Goal: Transaction & Acquisition: Purchase product/service

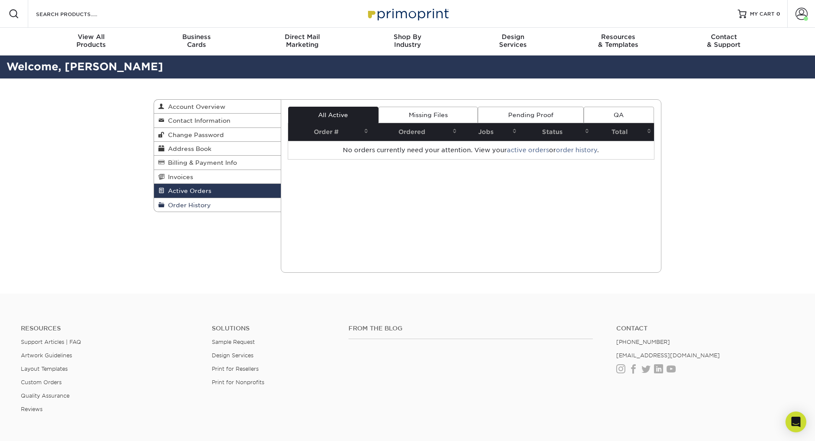
click at [184, 204] on span "Order History" at bounding box center [187, 205] width 46 height 7
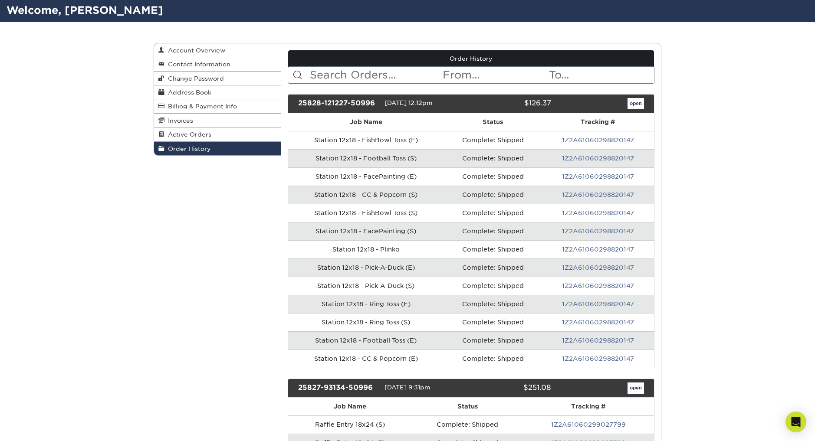
scroll to position [62, 0]
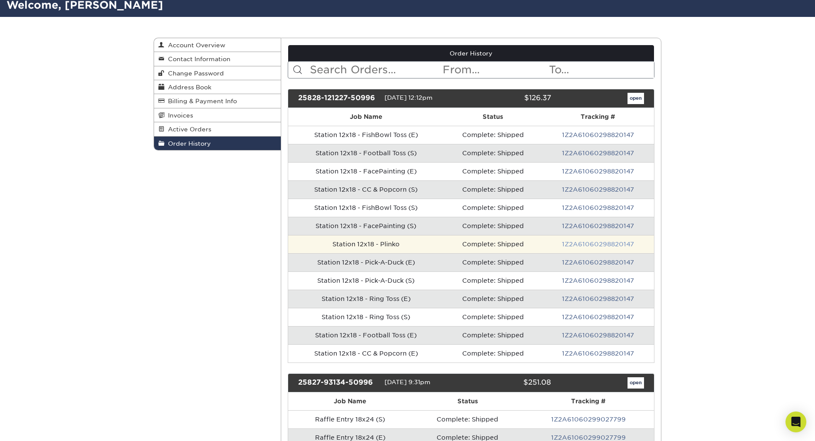
click at [571, 244] on link "1Z2A61060298820147" at bounding box center [598, 244] width 72 height 7
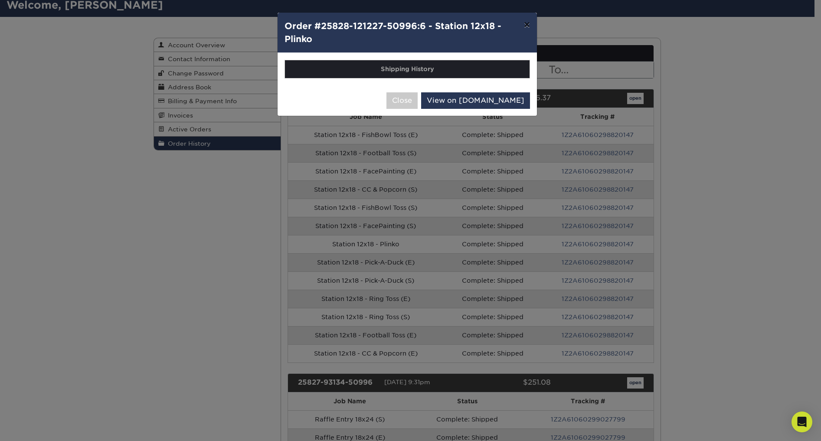
click at [528, 26] on button "×" at bounding box center [527, 25] width 20 height 24
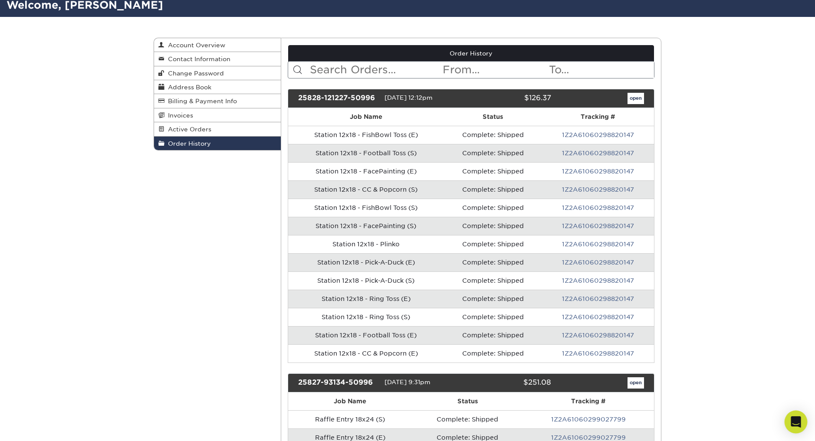
click at [795, 416] on div "Open Intercom Messenger" at bounding box center [795, 422] width 23 height 23
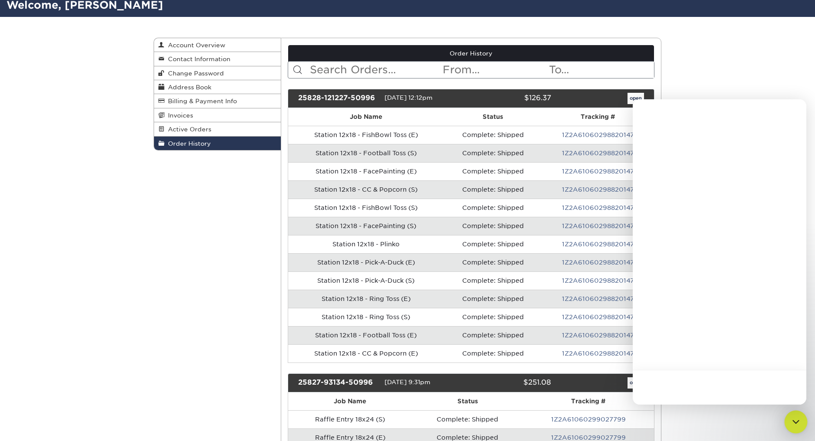
scroll to position [0, 0]
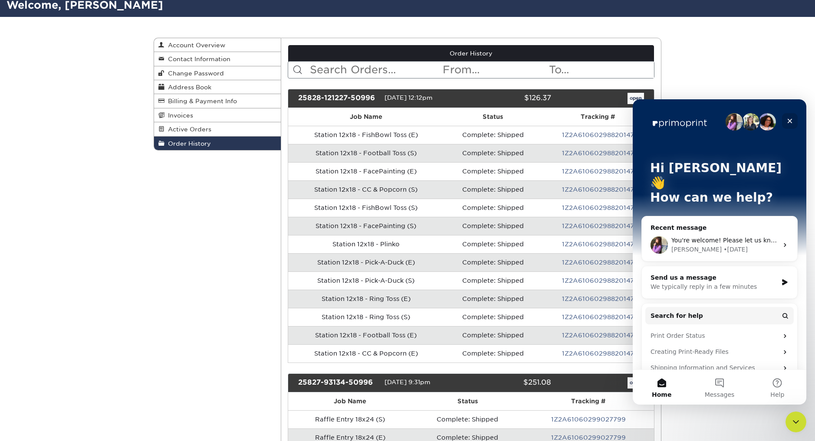
click at [789, 122] on icon "Close" at bounding box center [789, 121] width 7 height 7
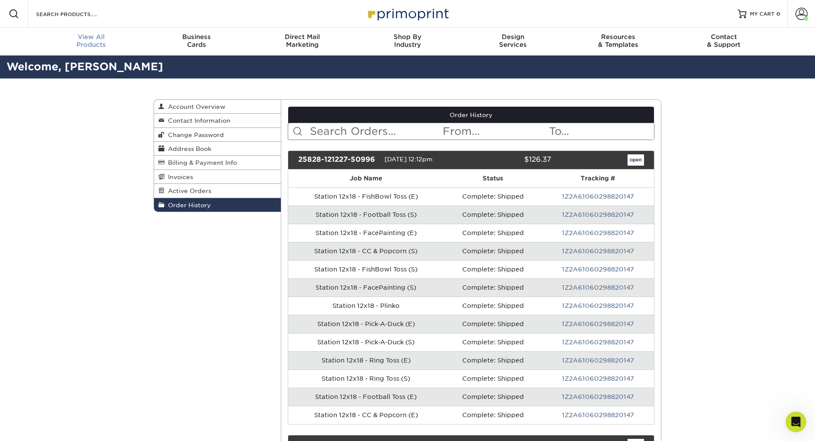
click at [82, 38] on span "View All" at bounding box center [91, 37] width 105 height 8
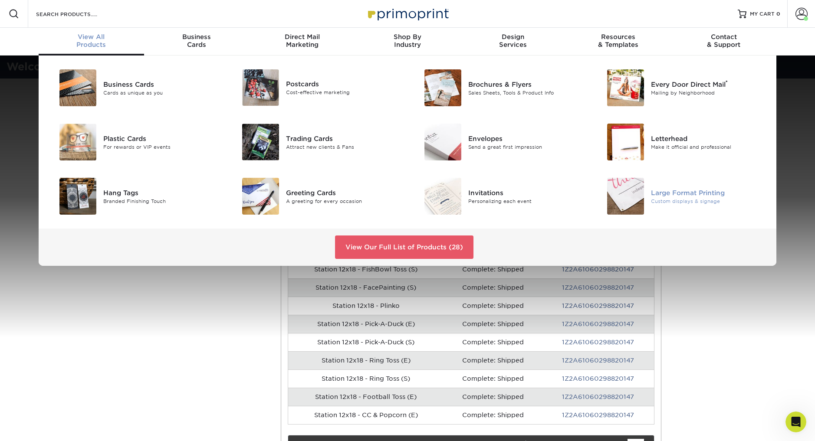
click at [674, 192] on div "Large Format Printing" at bounding box center [708, 193] width 115 height 10
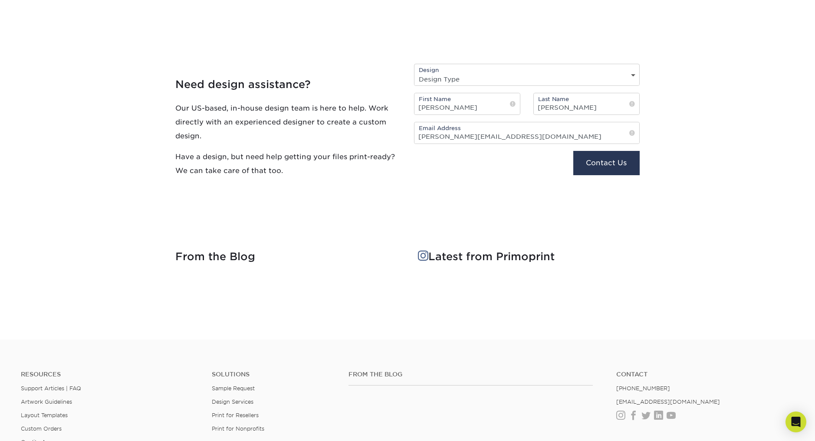
scroll to position [799, 0]
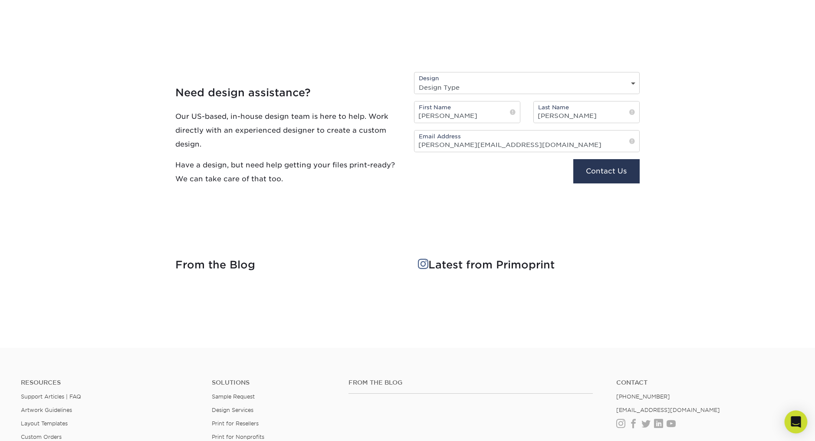
click at [789, 419] on div "Open Intercom Messenger" at bounding box center [795, 422] width 23 height 23
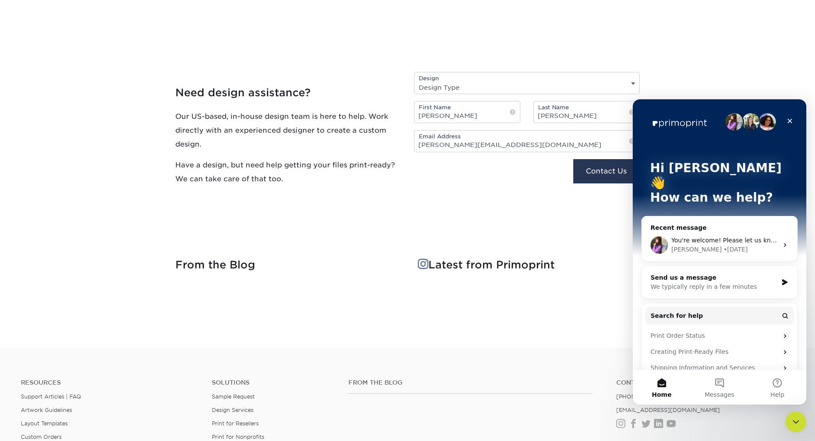
scroll to position [0, 0]
click at [677, 237] on span "You're welcome! Please let us know if you have any questions. :)" at bounding box center [769, 240] width 196 height 7
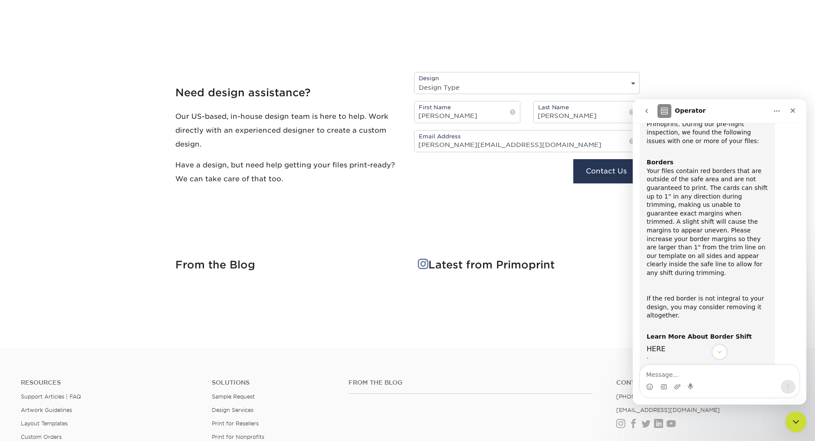
scroll to position [192, 0]
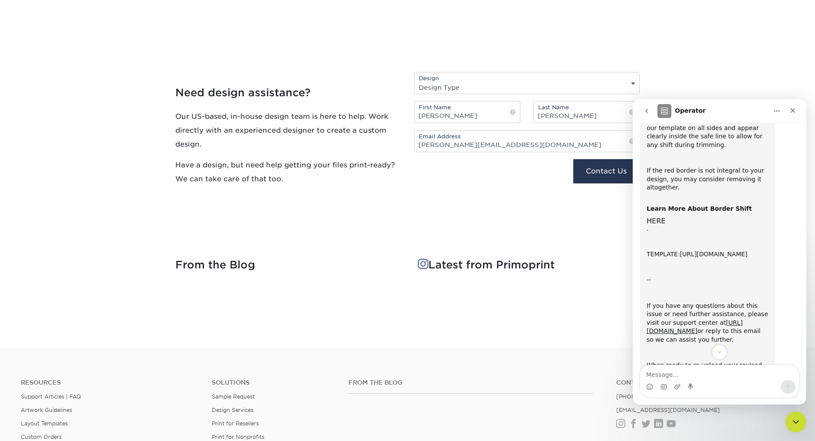
click at [680, 255] on link "https://www.primoprint.com/template-files/signs/18x12.zip" at bounding box center [714, 254] width 68 height 7
click at [795, 111] on icon "Close" at bounding box center [792, 110] width 7 height 7
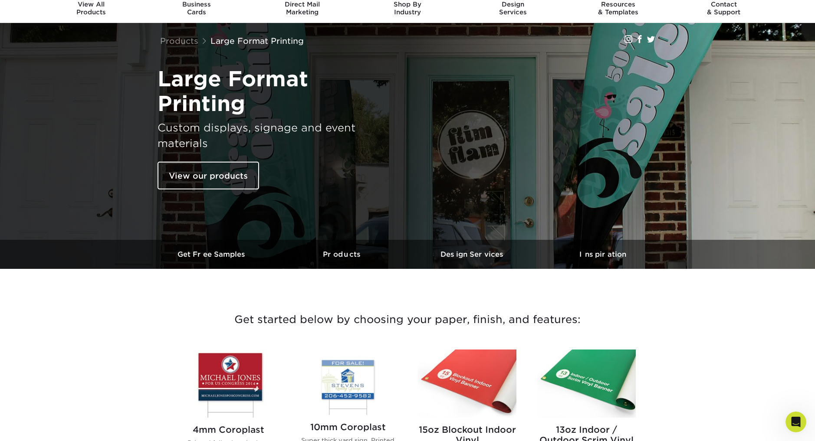
scroll to position [0, 0]
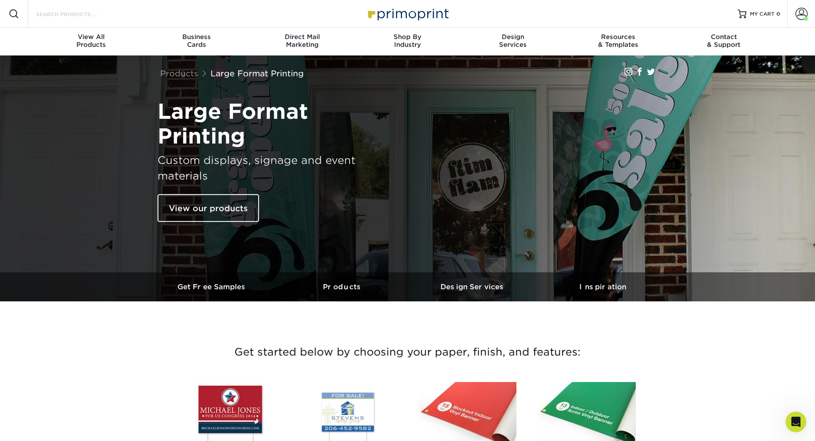
click at [45, 16] on input "Search Products" at bounding box center [77, 14] width 85 height 10
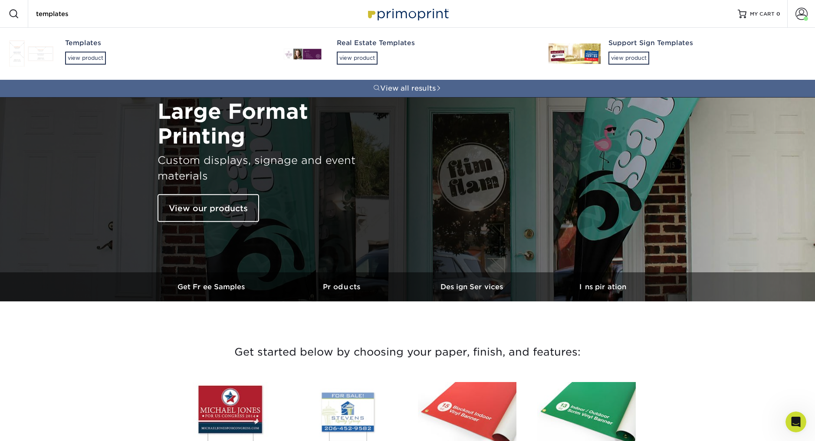
type input "templates"
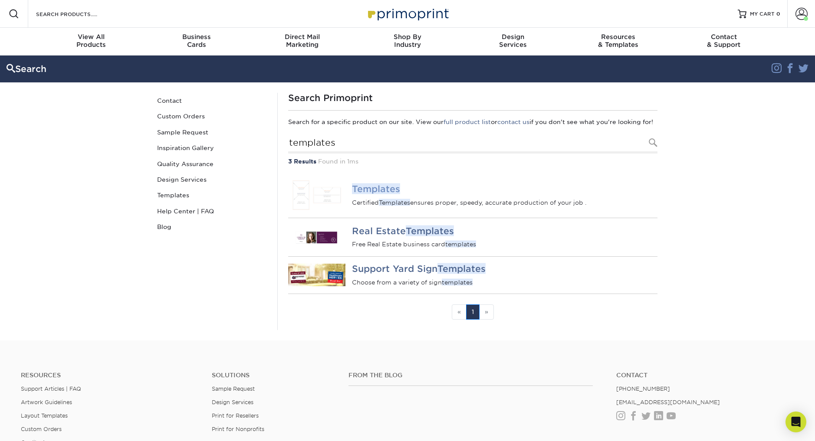
click at [328, 196] on img at bounding box center [316, 195] width 57 height 31
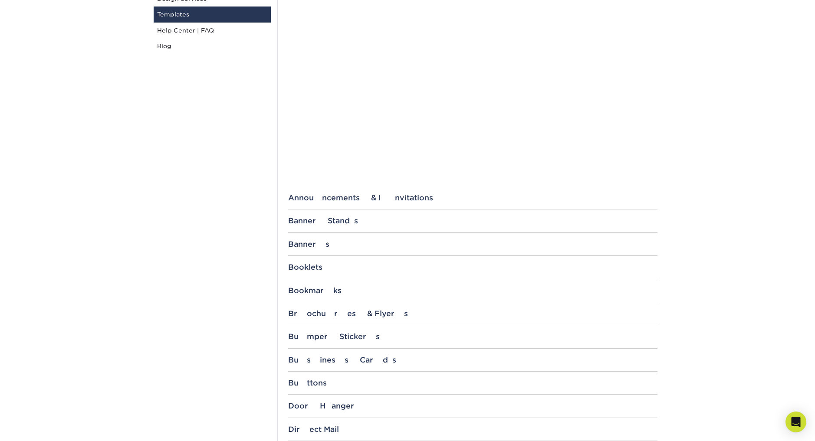
scroll to position [316, 0]
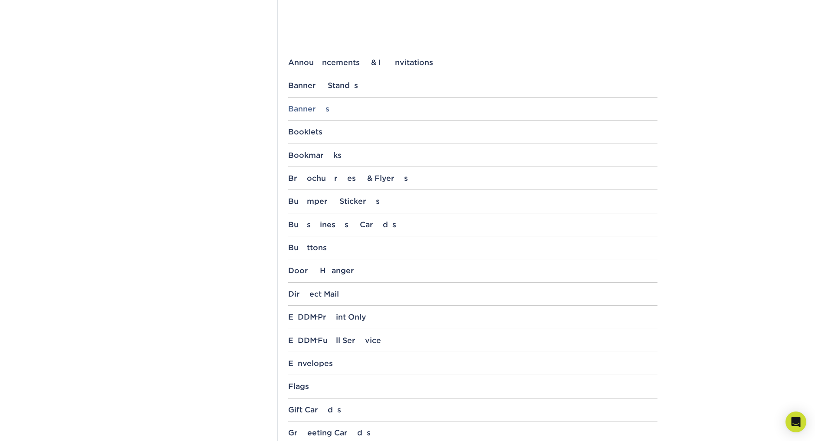
click at [303, 110] on div "Banners" at bounding box center [472, 109] width 369 height 9
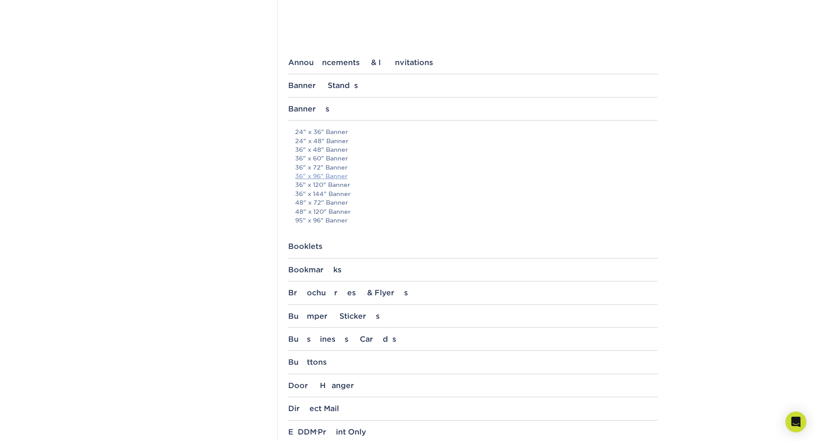
click at [322, 177] on link "36" x 96" Banner" at bounding box center [321, 176] width 52 height 7
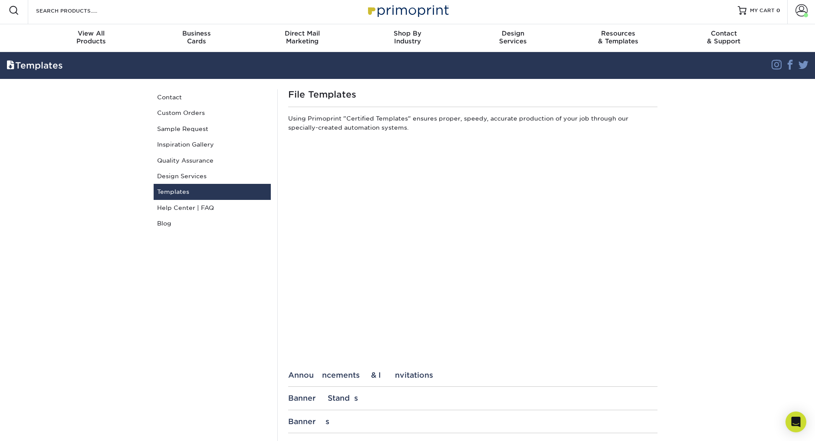
scroll to position [0, 0]
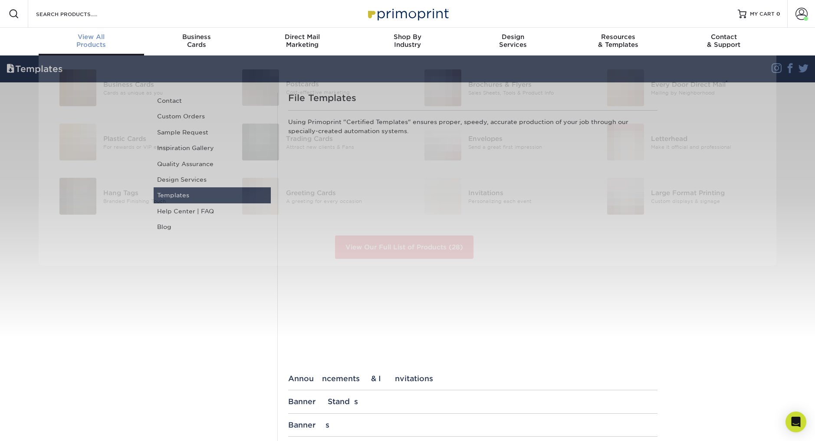
click at [95, 44] on div "View All Products" at bounding box center [91, 41] width 105 height 16
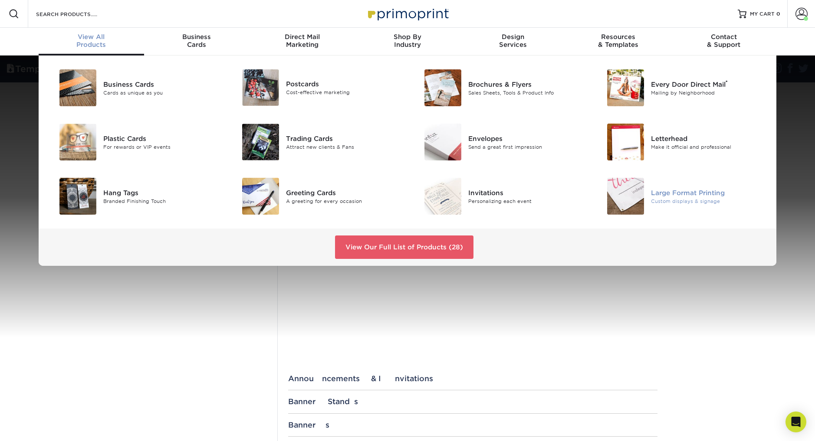
click at [665, 196] on div "Large Format Printing" at bounding box center [708, 193] width 115 height 10
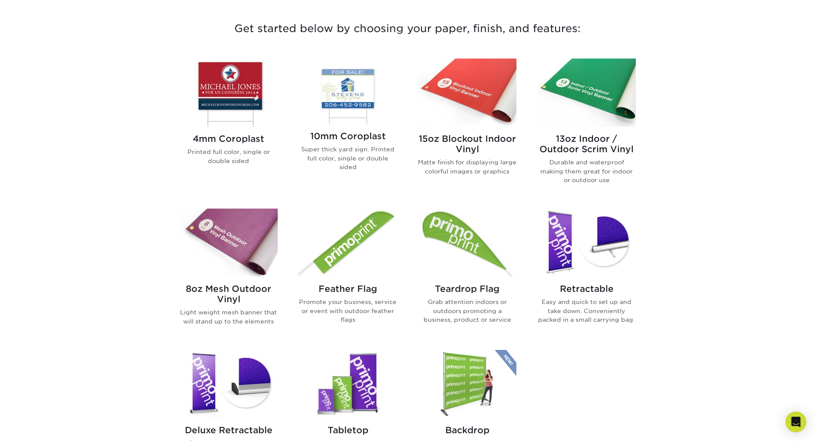
scroll to position [390, 0]
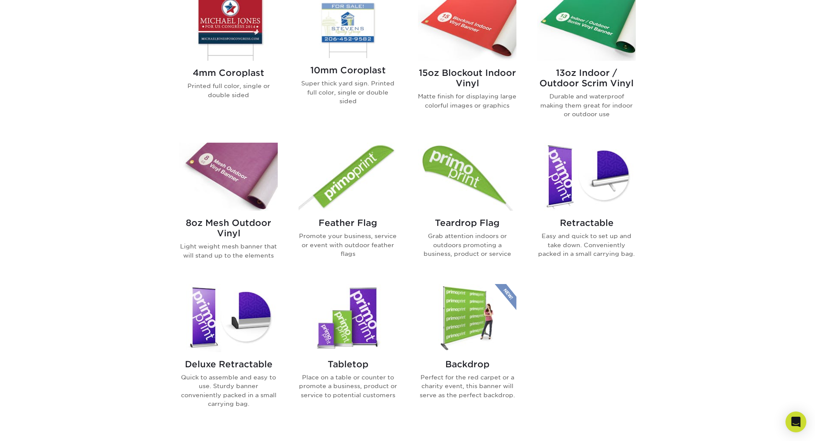
click at [200, 225] on h2 "8oz Mesh Outdoor Vinyl" at bounding box center [228, 228] width 98 height 21
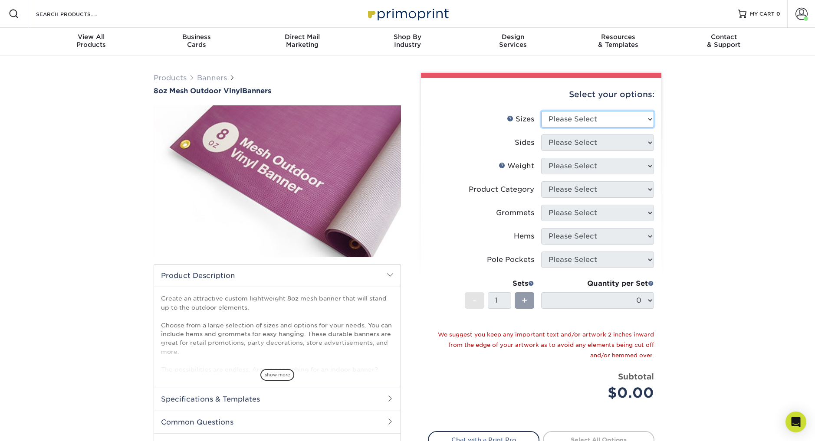
click at [557, 122] on select "Please Select 24" x 36" 24" x 48" 36" x 48" 36" x 60" 36" x 72" 36" x 96" 36" x…" at bounding box center [597, 119] width 113 height 16
select select "36.00x96.00"
click at [541, 111] on select "Please Select 24" x 36" 24" x 48" 36" x 48" 36" x 60" 36" x 72" 36" x 96" 36" x…" at bounding box center [597, 119] width 113 height 16
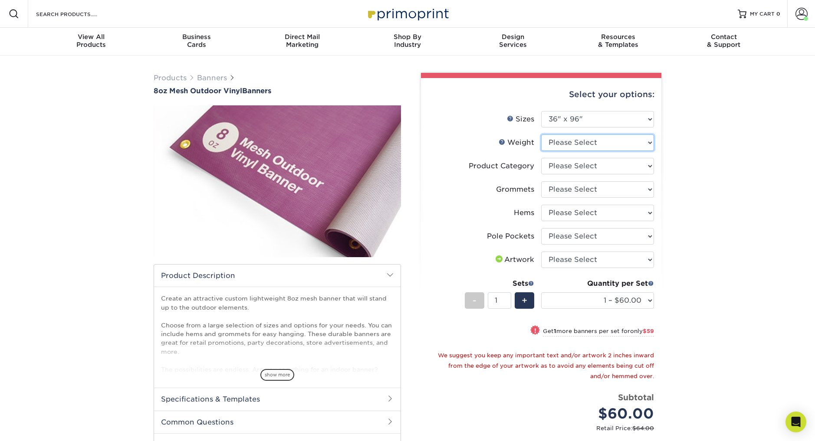
click at [563, 141] on select "Please Select 8OZMESH" at bounding box center [597, 142] width 113 height 16
select select "8OZMESH"
click at [541, 134] on select "Please Select 8OZMESH" at bounding box center [597, 142] width 113 height 16
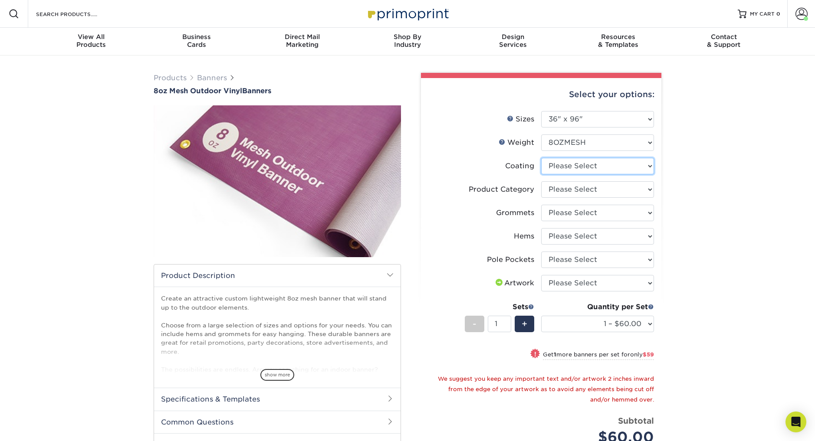
click at [550, 167] on select at bounding box center [597, 166] width 113 height 16
select select "3e7618de-abca-4bda-9f97-8b9129e913d8"
click at [541, 158] on select at bounding box center [597, 166] width 113 height 16
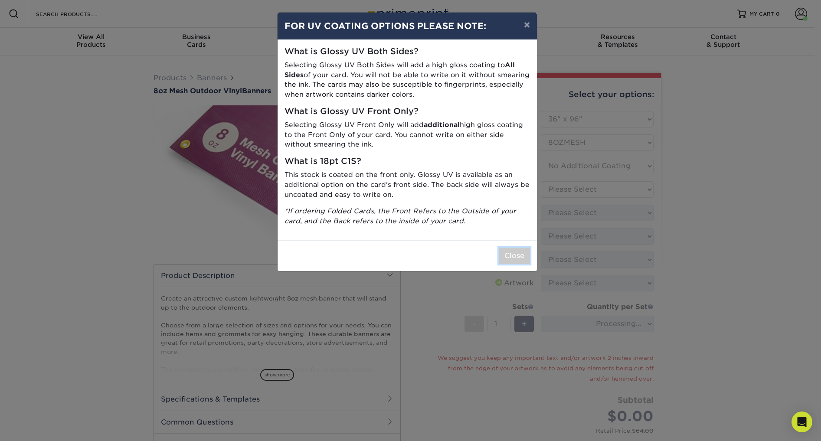
click at [509, 256] on button "Close" at bounding box center [514, 256] width 31 height 16
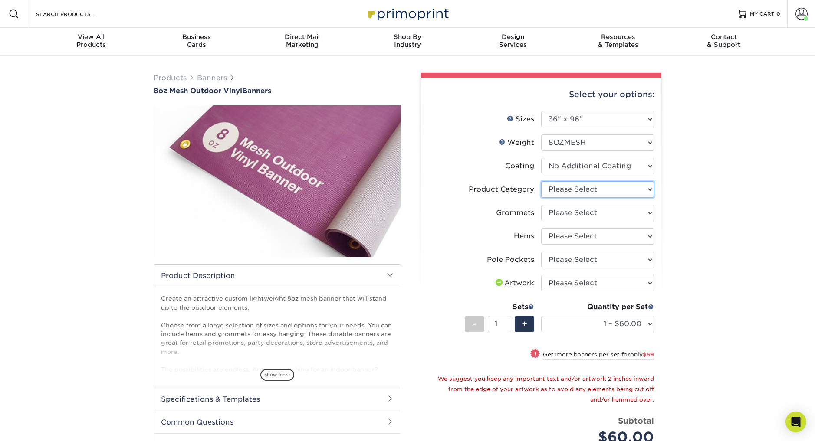
click at [566, 190] on select "Please Select 8oz Mesh Banner" at bounding box center [597, 189] width 113 height 16
select select "fb3711ff-1725-42e1-bc4f-134fa5e422b0"
click at [541, 181] on select "Please Select 8oz Mesh Banner" at bounding box center [597, 189] width 113 height 16
click at [558, 214] on select "Please Select No Grommets Yes, Grommet All 4 Corners Yes, Grommets Every 2 ft." at bounding box center [597, 213] width 113 height 16
select select "844af484-45a3-48a0-88de-19e51b139d69"
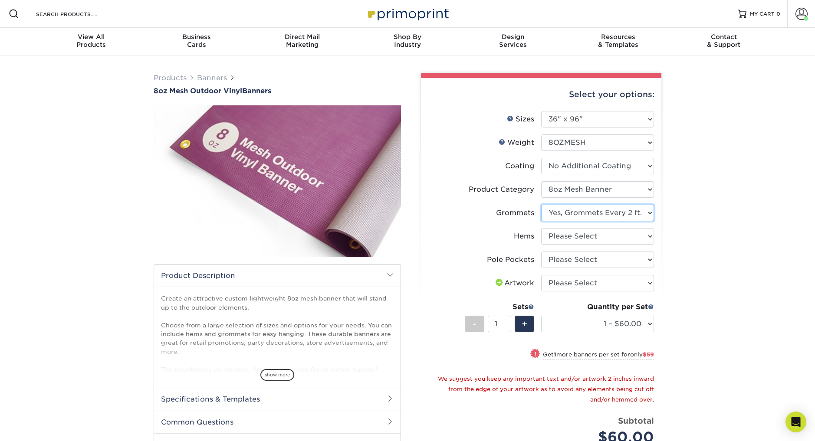
click at [541, 205] on select "Please Select No Grommets Yes, Grommet All 4 Corners Yes, Grommets Every 2 ft." at bounding box center [597, 213] width 113 height 16
click at [556, 236] on select "Please Select No Hems/Pole Pockets Yes, Hems Top and Bottom Only Yes, Hems All …" at bounding box center [597, 236] width 113 height 16
select select "4e4ebf09-664b-4b70-8385-b564872d2e90"
click at [541, 228] on select "Please Select No Hems/Pole Pockets Yes, Hems Top and Bottom Only Yes, Hems All …" at bounding box center [597, 236] width 113 height 16
click at [556, 257] on select "Please Select No Pole Pockets 2 in. Left and Right 2 in. Top and Bottom 4 in. L…" at bounding box center [597, 260] width 113 height 16
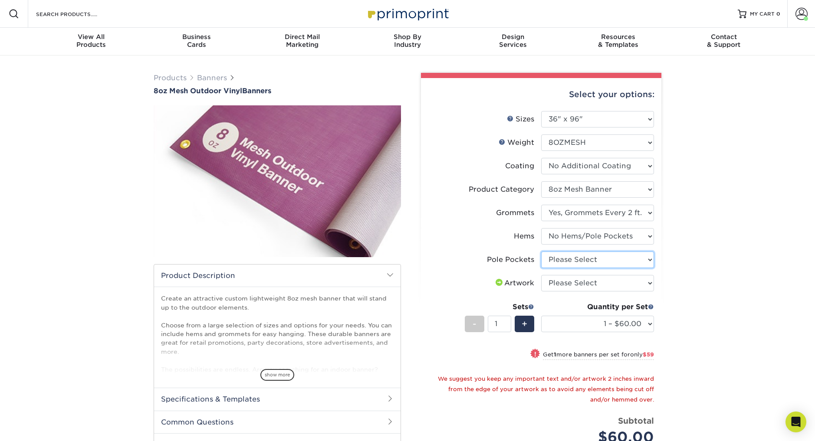
select select "462c5fe9-21e9-49a0-afb4-1c6e8664fe13"
click at [541, 252] on select "Please Select No Pole Pockets 2 in. Left and Right 2 in. Top and Bottom 4 in. L…" at bounding box center [597, 260] width 113 height 16
click at [552, 286] on select "Please Select I will upload files I need a design - $50" at bounding box center [597, 283] width 113 height 16
select select "upload"
click at [541, 275] on select "Please Select I will upload files I need a design - $50" at bounding box center [597, 283] width 113 height 16
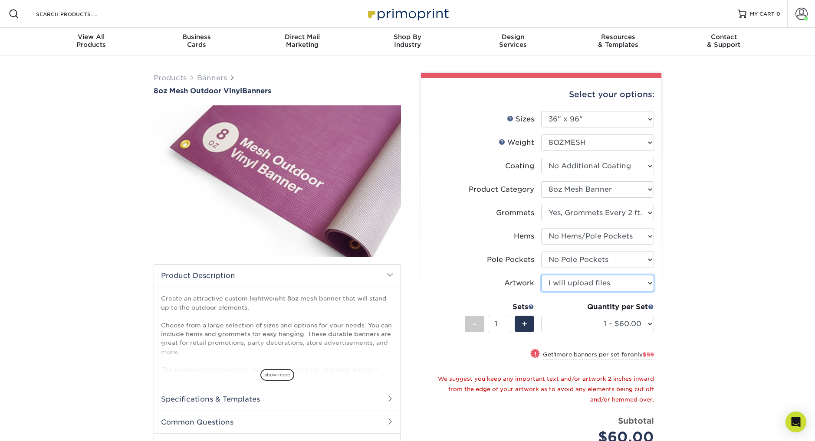
click at [579, 282] on select "Please Select I will upload files I need a design - $50" at bounding box center [597, 283] width 113 height 16
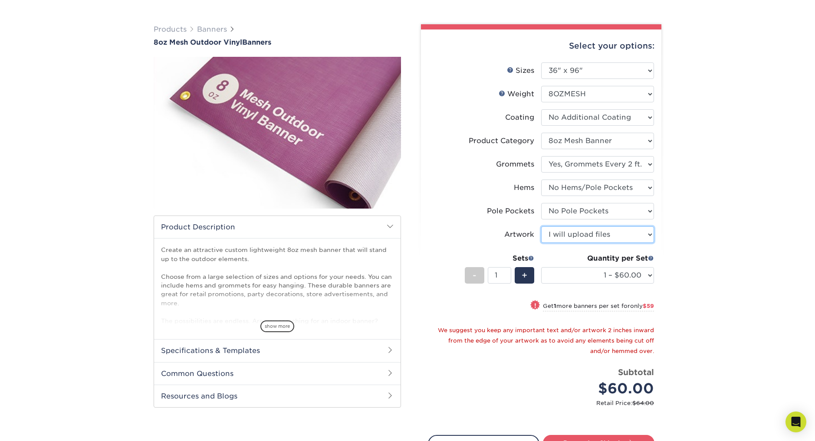
scroll to position [35, 0]
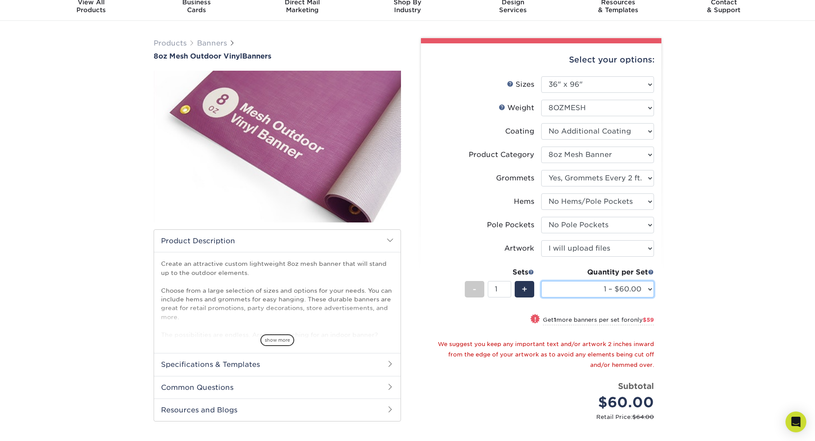
click at [613, 286] on select "1 – $60.00 2 – $119.00 3 – $179.00 4 – $238.00 5 – $297.00 6 – $357.00 7 – $416…" at bounding box center [597, 289] width 113 height 16
select select "4 – $238.00"
click at [541, 281] on select "1 – $60.00 2 – $119.00 3 – $179.00 4 – $238.00 5 – $297.00 6 – $357.00 7 – $416…" at bounding box center [597, 289] width 113 height 16
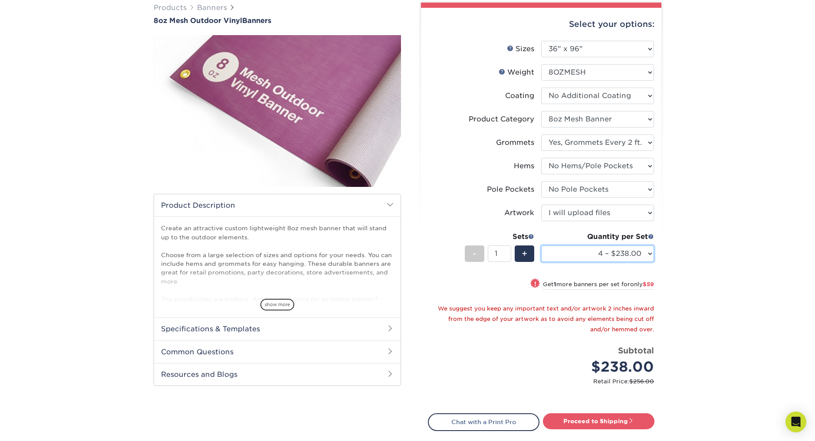
scroll to position [103, 0]
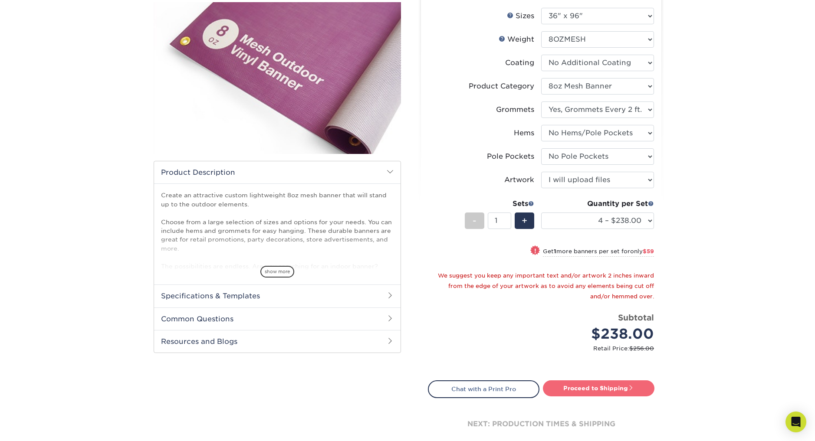
click at [588, 387] on link "Proceed to Shipping" at bounding box center [598, 388] width 111 height 16
type input "Set 1"
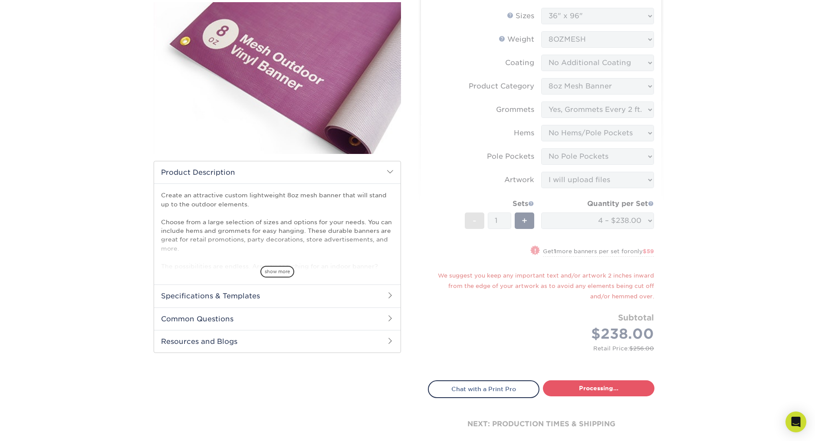
select select "b6dd9234-f710-428e-ad0b-e49417ec2dc9"
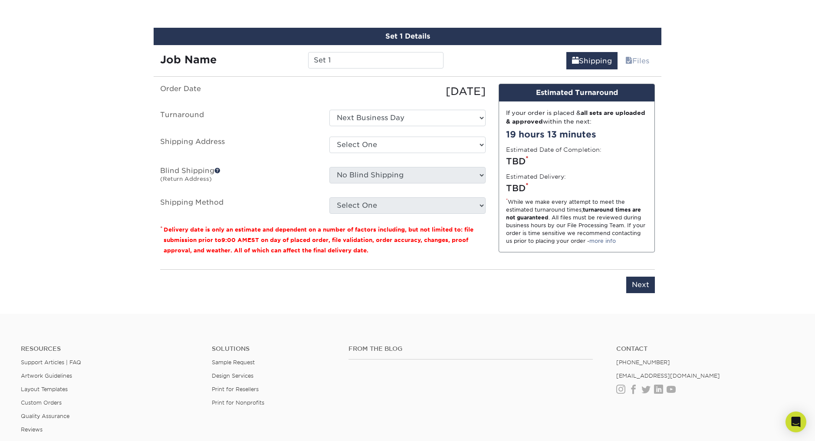
scroll to position [507, 0]
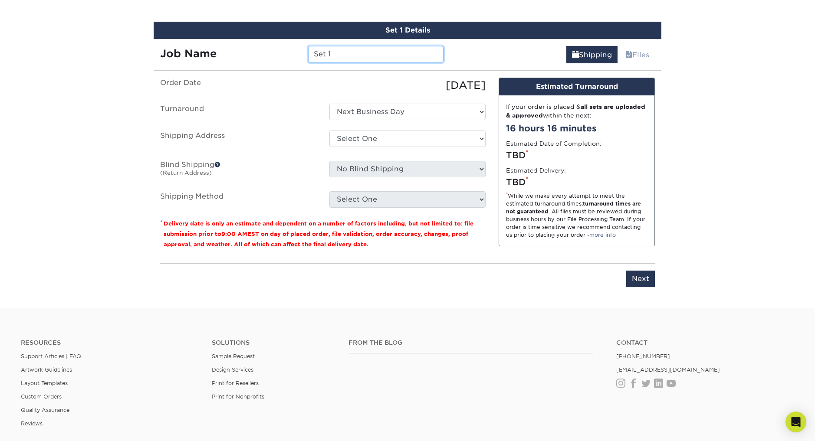
drag, startPoint x: 337, startPoint y: 54, endPoint x: 281, endPoint y: 46, distance: 56.6
click at [281, 46] on div "Job Name Set 1" at bounding box center [302, 54] width 296 height 16
type input "Sponsors Banner 36x96"
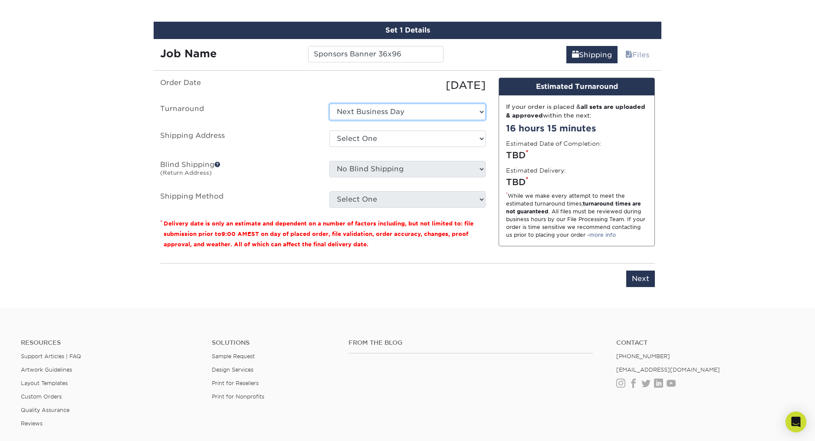
click at [388, 109] on select "Select One Next Business Day" at bounding box center [407, 112] width 156 height 16
click at [329, 104] on select "Select One Next Business Day" at bounding box center [407, 112] width 156 height 16
click at [379, 135] on select "Select One Hulett Jeremy Home Uptown Church + Add New Address" at bounding box center [407, 139] width 156 height 16
select select "210503"
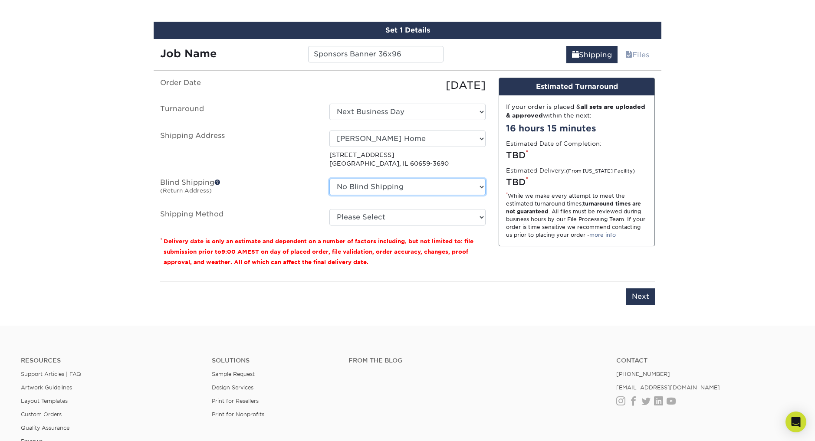
click at [344, 188] on select "No Blind Shipping Hulett Jeremy Home Uptown Church + Add New Address" at bounding box center [407, 187] width 156 height 16
click at [353, 213] on select "Please Select Next Day Everywhere (+$11.20) Ground Shipping (+$24.94) 3 Day Shi…" at bounding box center [407, 217] width 156 height 16
select select "NEXTDAYEVERYWHERE"
click at [329, 209] on select "Please Select Next Day Everywhere (+$11.20) Ground Shipping (+$24.94) 3 Day Shi…" at bounding box center [407, 217] width 156 height 16
click at [404, 160] on p "3223 W Olive Ave Chicago, IL 60659-3690" at bounding box center [407, 160] width 156 height 18
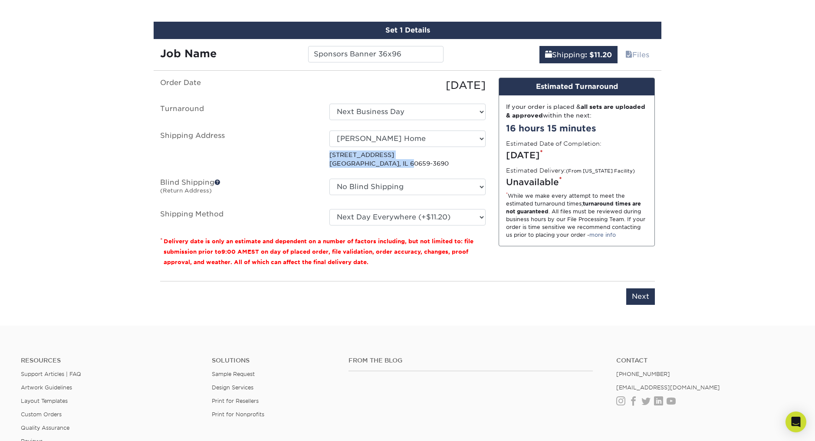
drag, startPoint x: 412, startPoint y: 162, endPoint x: 325, endPoint y: 155, distance: 87.4
click at [325, 155] on div "Select One Hulett Jeremy Home Uptown Church + Add New Address 3223 W Olive Ave …" at bounding box center [407, 150] width 169 height 38
copy p "3223 W Olive Ave Chicago, IL 60659-3690"
click at [296, 196] on label "Blind Shipping (Return Address)" at bounding box center [238, 189] width 169 height 20
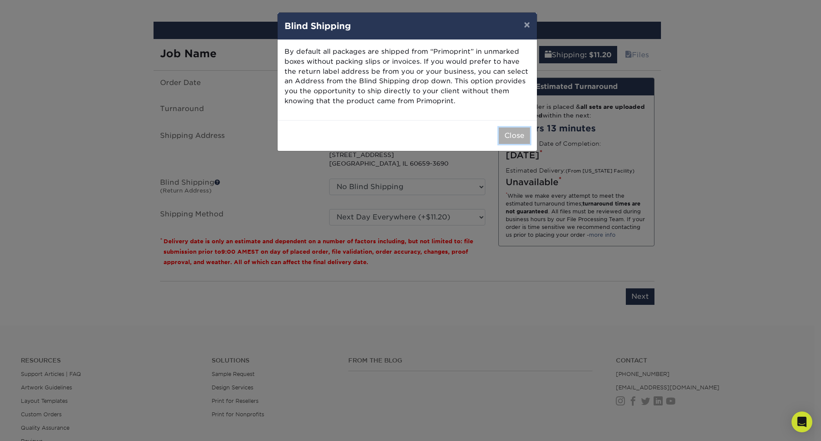
click at [505, 131] on button "Close" at bounding box center [514, 136] width 31 height 16
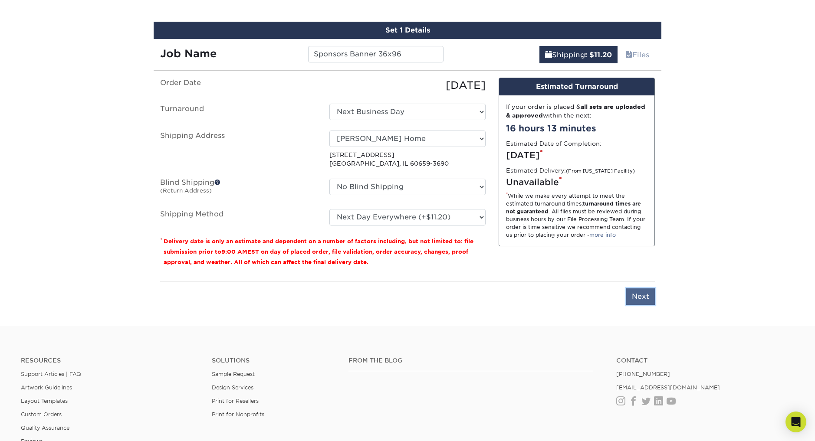
click at [646, 297] on input "Next" at bounding box center [640, 296] width 29 height 16
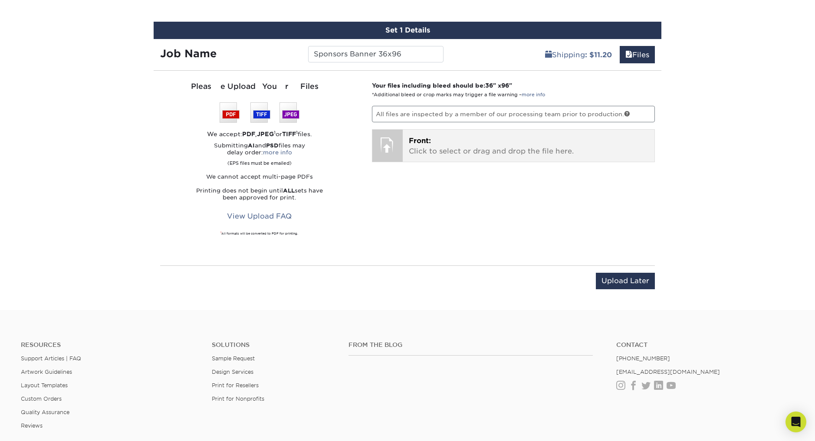
click at [428, 135] on div "Front: Click to select or drag and drop the file here. Choose file" at bounding box center [529, 146] width 252 height 32
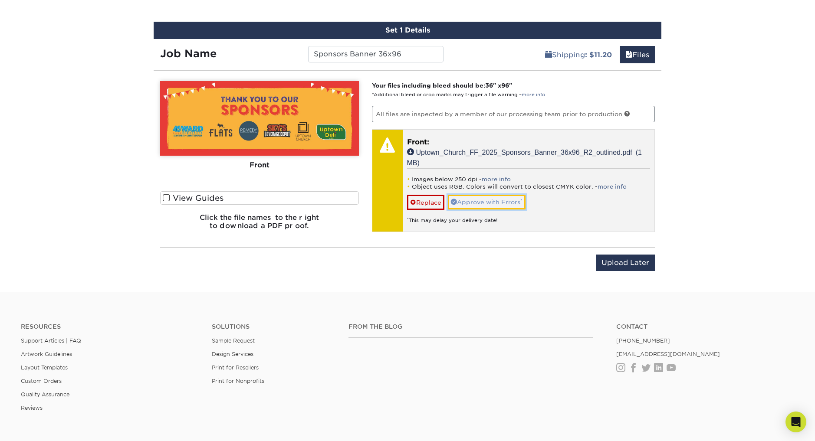
click at [472, 202] on link "Approve with Errors *" at bounding box center [487, 202] width 78 height 15
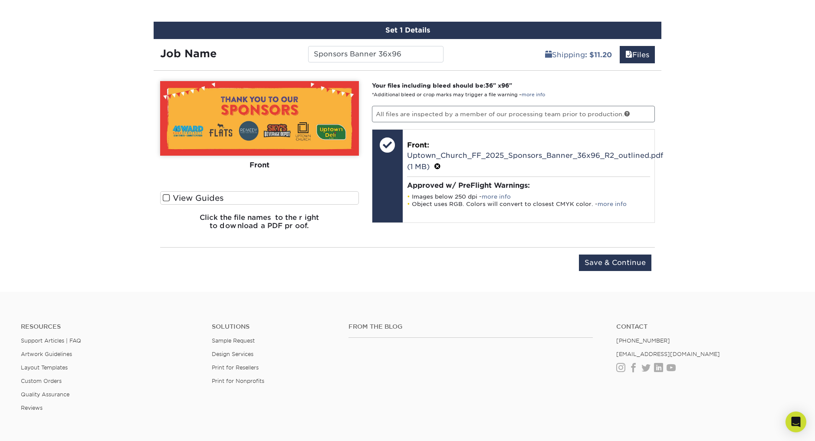
click at [165, 198] on span at bounding box center [166, 198] width 7 height 8
click at [0, 0] on input "View Guides" at bounding box center [0, 0] width 0 height 0
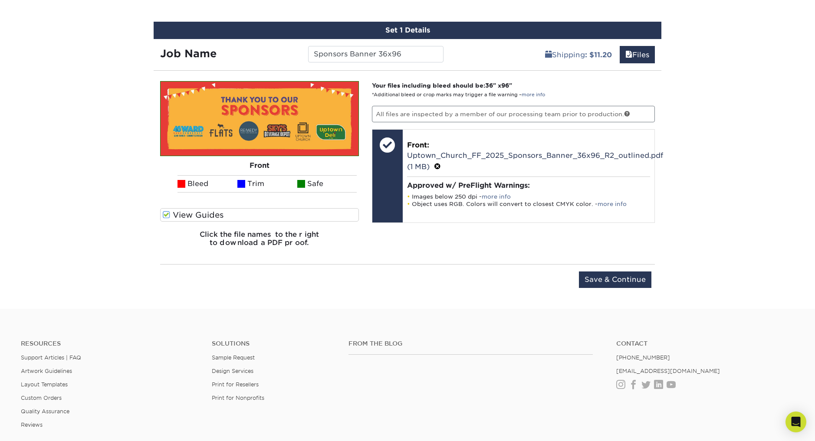
click at [164, 211] on span at bounding box center [166, 215] width 7 height 8
click at [0, 0] on input "View Guides" at bounding box center [0, 0] width 0 height 0
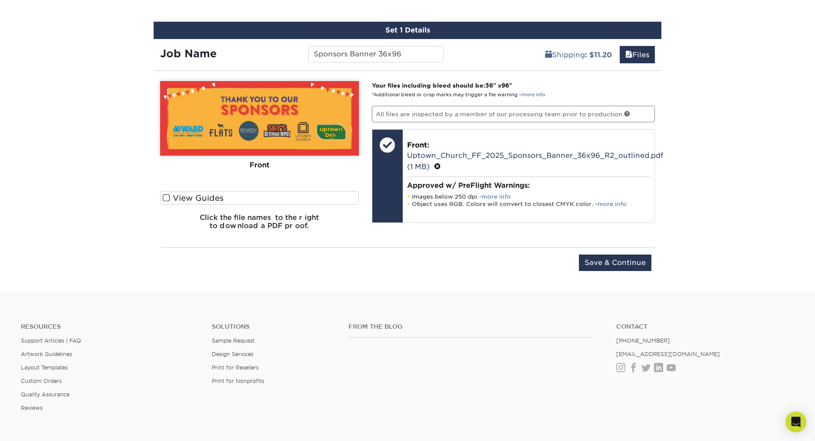
click at [164, 211] on div "View Guides Show Spot UV Mask Show Mask" at bounding box center [259, 202] width 199 height 22
click at [167, 197] on span at bounding box center [166, 198] width 7 height 8
click at [0, 0] on input "View Guides" at bounding box center [0, 0] width 0 height 0
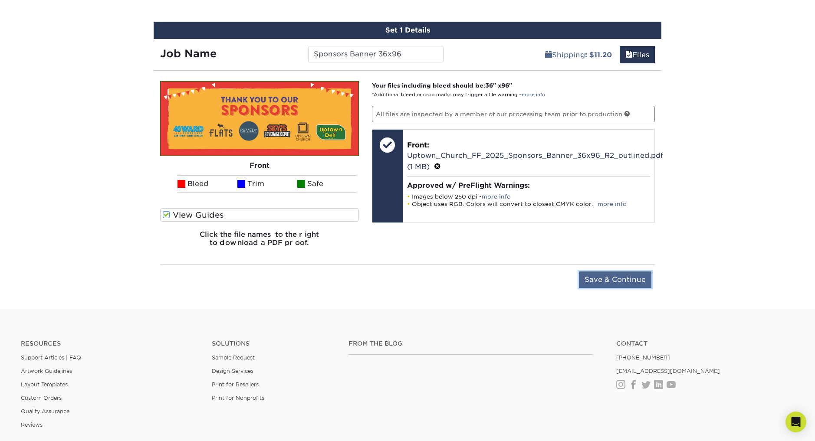
click at [615, 281] on input "Save & Continue" at bounding box center [615, 280] width 72 height 16
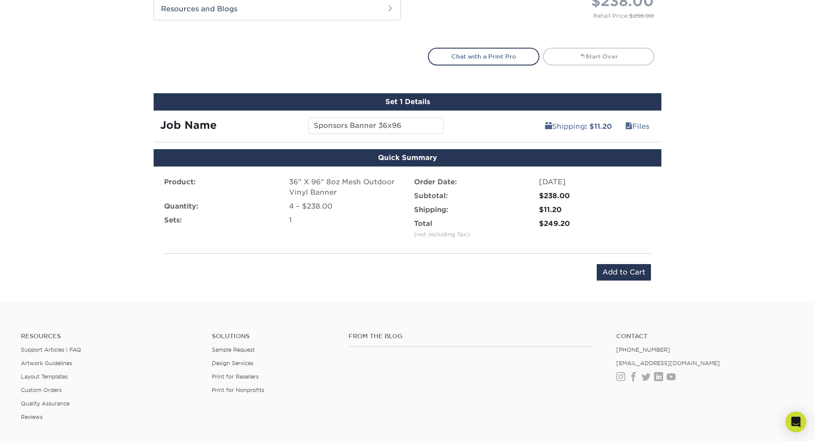
scroll to position [425, 0]
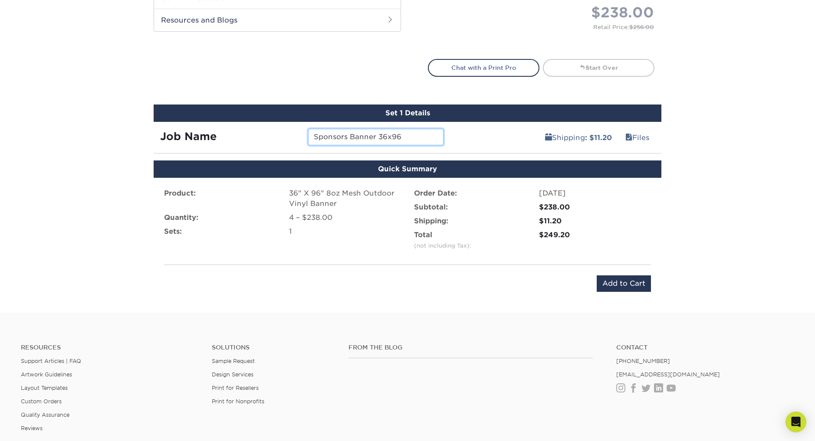
drag, startPoint x: 419, startPoint y: 135, endPoint x: 300, endPoint y: 130, distance: 118.5
click at [300, 130] on div "Job Name Sponsors Banner 36x96" at bounding box center [302, 137] width 296 height 16
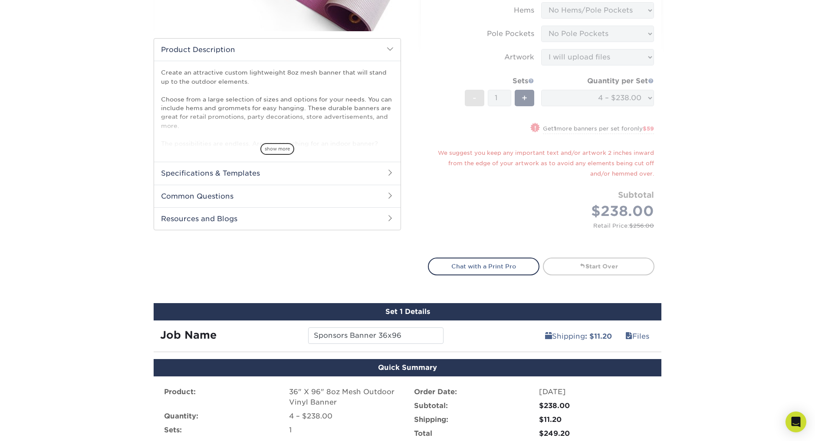
scroll to position [315, 0]
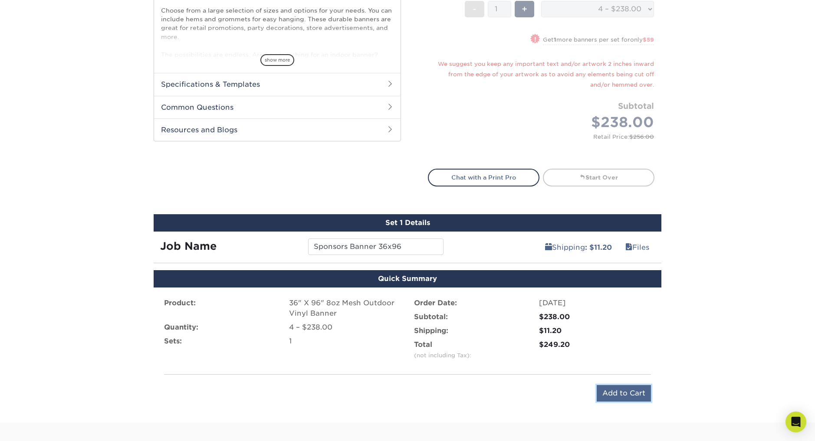
click at [615, 393] on input "Add to Cart" at bounding box center [623, 393] width 54 height 16
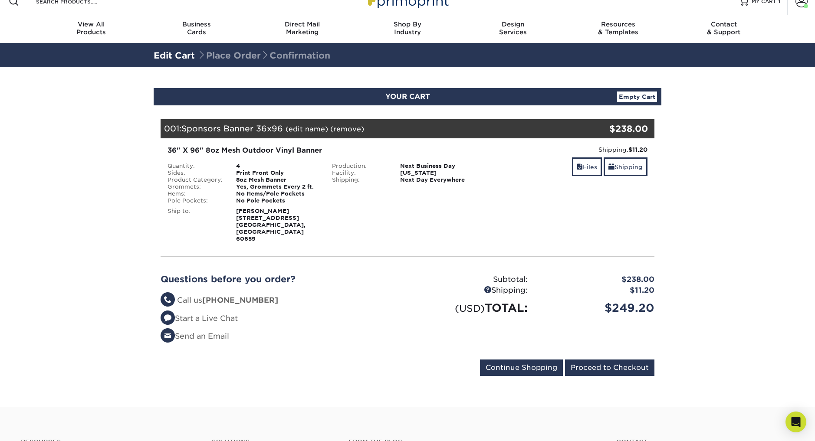
scroll to position [13, 0]
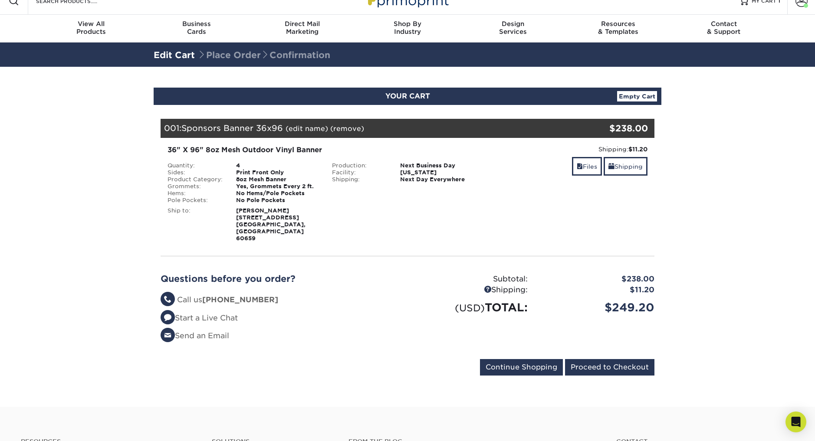
click at [114, 196] on section "YOUR CART Empty Cart Your Cart is Empty View Account Active Orders Order Histor…" at bounding box center [407, 237] width 815 height 340
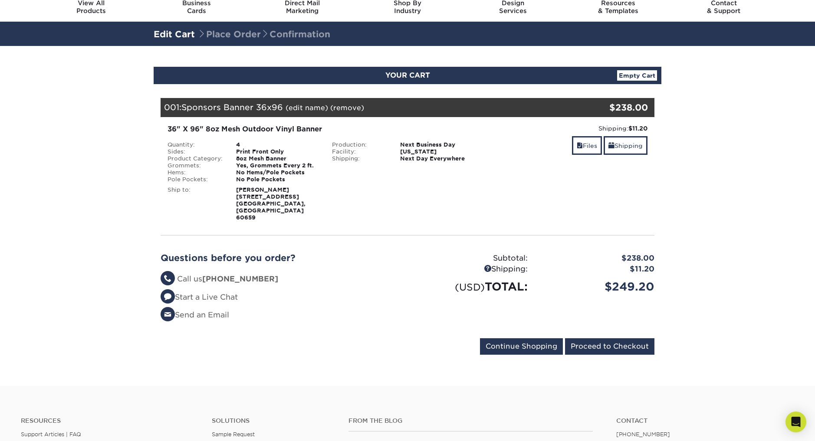
scroll to position [28, 0]
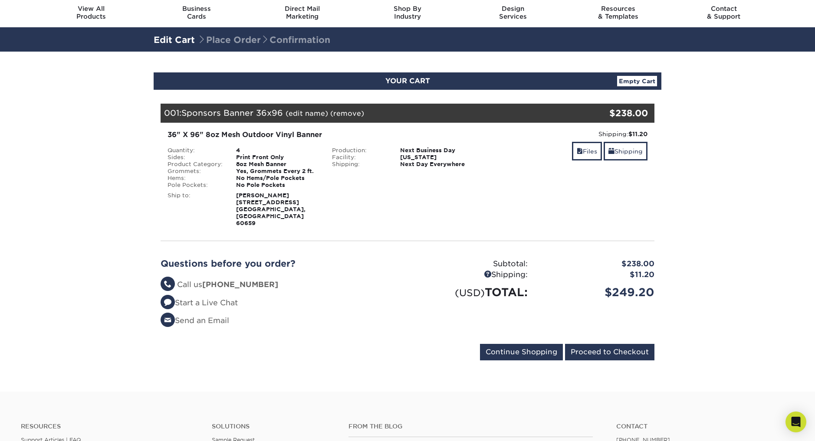
click at [536, 204] on div "Shipping: $11.20 Discount: - $0.00 Files Shipping" at bounding box center [571, 178] width 164 height 97
click at [586, 151] on link "Files" at bounding box center [587, 151] width 30 height 19
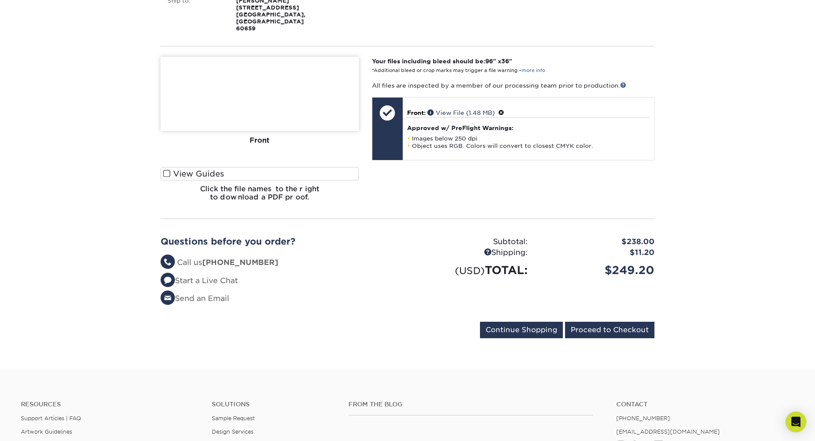
scroll to position [259, 0]
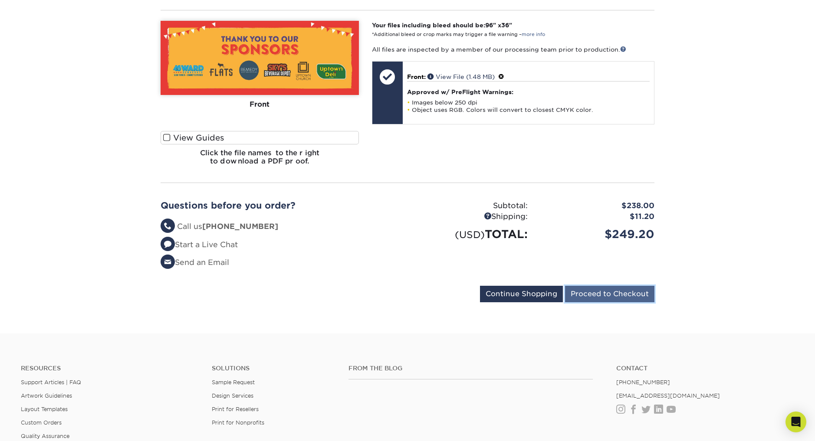
click at [590, 286] on input "Proceed to Checkout" at bounding box center [609, 294] width 89 height 16
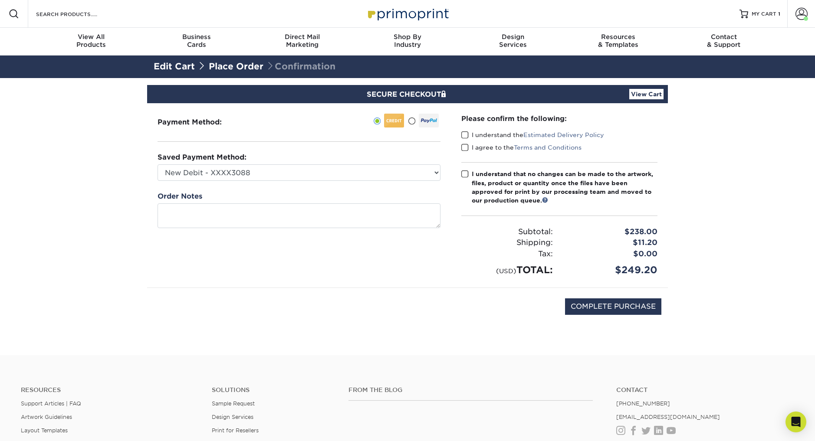
click at [463, 134] on span at bounding box center [464, 135] width 7 height 8
click at [0, 0] on input "I understand the Estimated Delivery Policy" at bounding box center [0, 0] width 0 height 0
drag, startPoint x: 464, startPoint y: 148, endPoint x: 468, endPoint y: 164, distance: 16.5
click at [464, 149] on span at bounding box center [464, 148] width 7 height 8
click at [0, 0] on input "I agree to the Terms and Conditions" at bounding box center [0, 0] width 0 height 0
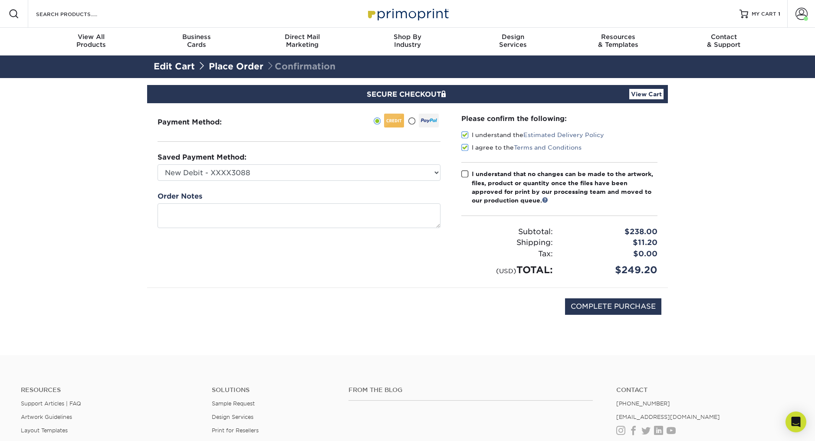
click at [464, 168] on div "Please confirm the following: I understand the Estimated Delivery Policy I agre…" at bounding box center [559, 196] width 196 height 164
click at [595, 309] on input "COMPLETE PURCHASE" at bounding box center [613, 306] width 96 height 16
click at [464, 174] on span at bounding box center [464, 174] width 7 height 8
click at [0, 0] on input "I understand that no changes can be made to the artwork, files, product or quan…" at bounding box center [0, 0] width 0 height 0
click at [594, 305] on input "COMPLETE PURCHASE" at bounding box center [613, 306] width 96 height 16
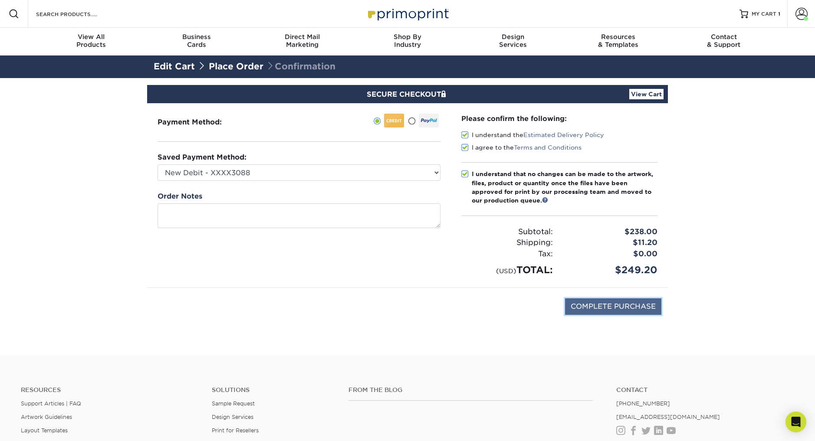
type input "PROCESSING, PLEASE WAIT..."
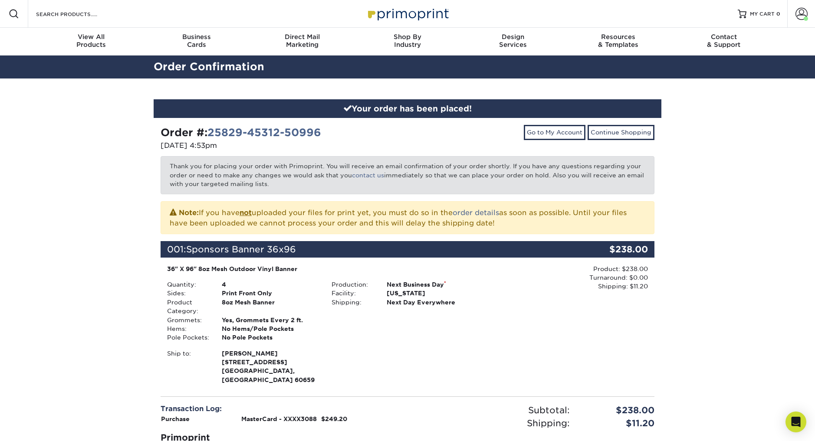
click at [36, 185] on div "Your order has been placed! Order #: 25829-45312-50996 [DATE] 4:53pm Go to My A…" at bounding box center [407, 313] width 815 height 468
